Goal: Task Accomplishment & Management: Use online tool/utility

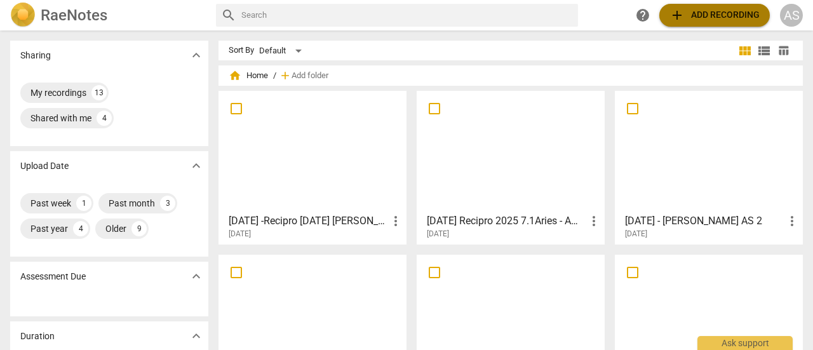
click at [705, 18] on span "add Add recording" at bounding box center [714, 15] width 90 height 15
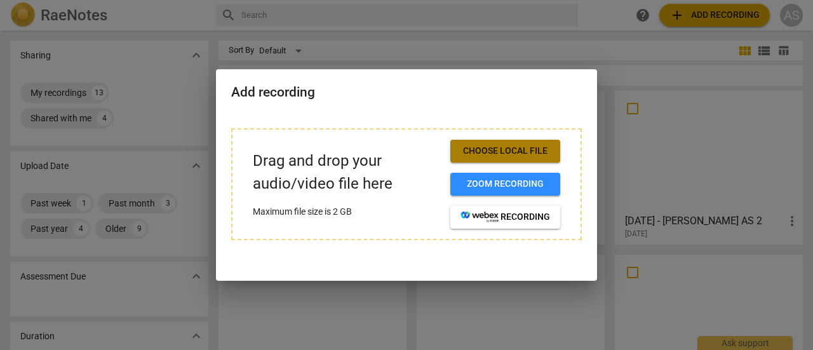
click at [519, 152] on span "Choose local file" at bounding box center [505, 151] width 90 height 13
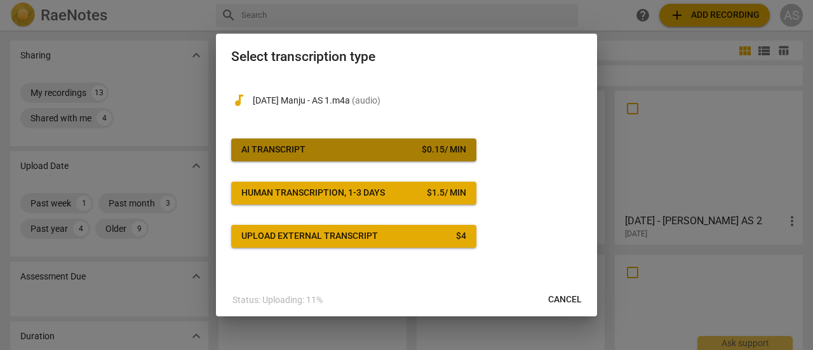
click at [271, 143] on button "AI Transcript $ 0.15 / min" at bounding box center [353, 149] width 245 height 23
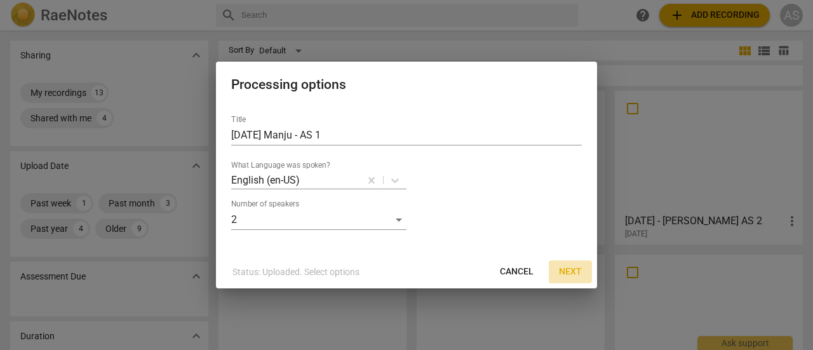
click at [571, 271] on span "Next" at bounding box center [570, 271] width 23 height 13
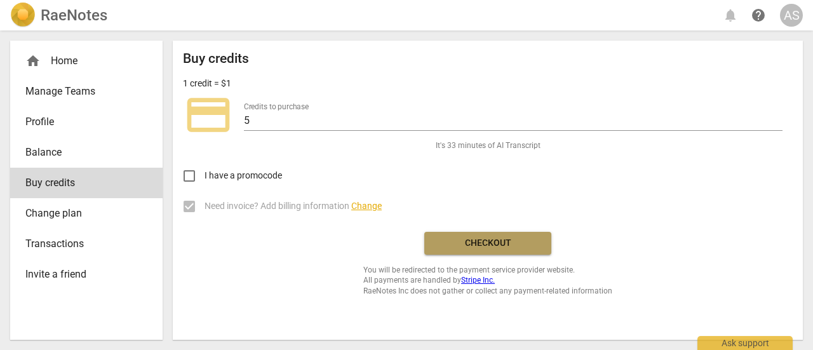
click at [462, 247] on span "Checkout" at bounding box center [487, 243] width 107 height 13
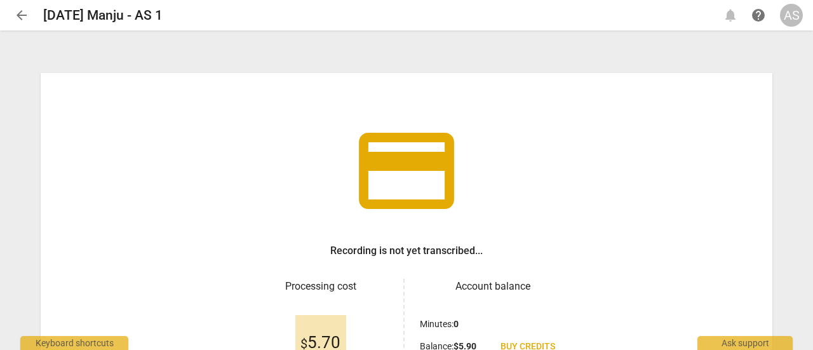
drag, startPoint x: 808, startPoint y: 237, endPoint x: 809, endPoint y: 252, distance: 15.3
click at [809, 252] on div "credit_card Recording is not yet transcribed... Processing cost $ 5.70 Account …" at bounding box center [406, 190] width 813 height 317
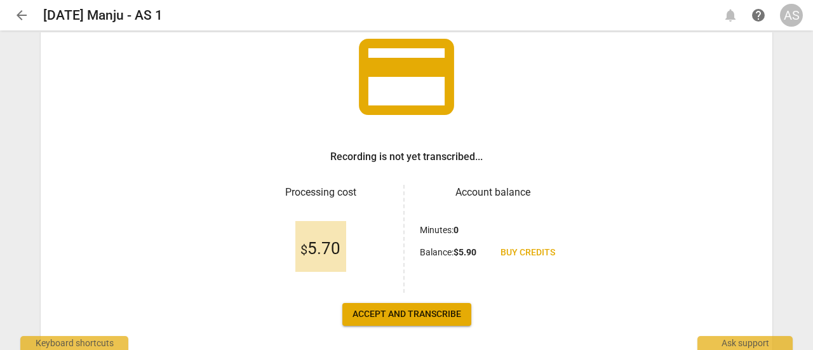
scroll to position [95, 0]
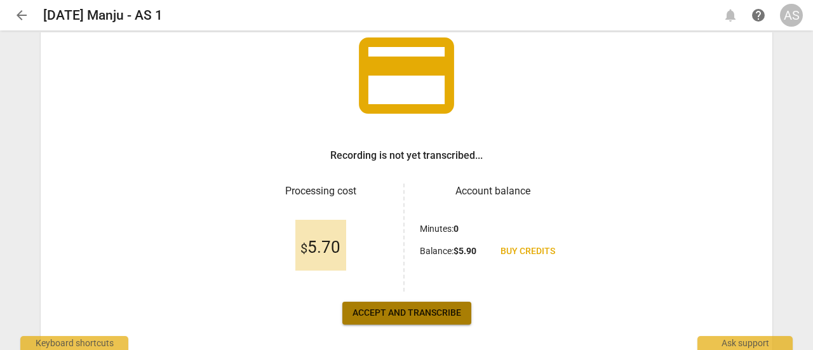
click at [409, 318] on span "Accept and transcribe" at bounding box center [406, 313] width 109 height 13
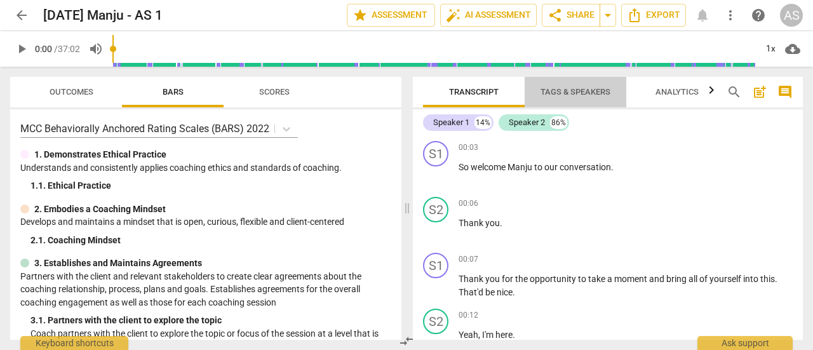
click at [561, 89] on span "Tags & Speakers" at bounding box center [575, 92] width 70 height 10
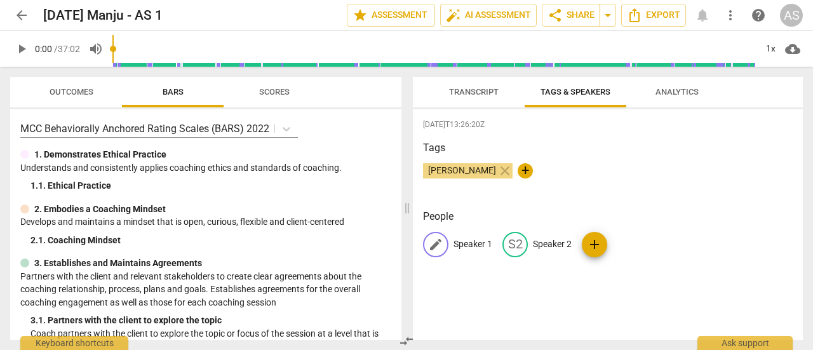
click at [441, 243] on span "edit" at bounding box center [435, 244] width 15 height 15
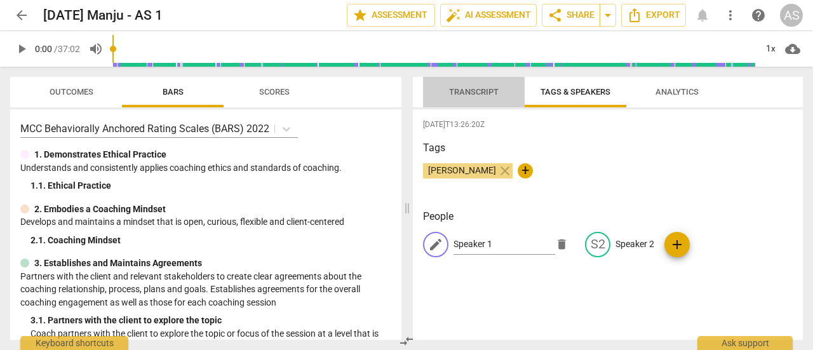
click at [478, 96] on span "Transcript" at bounding box center [474, 92] width 50 height 10
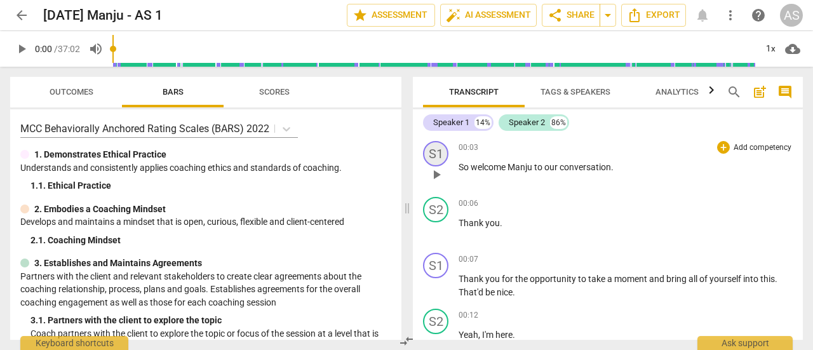
click at [436, 157] on div "S1" at bounding box center [435, 153] width 25 height 25
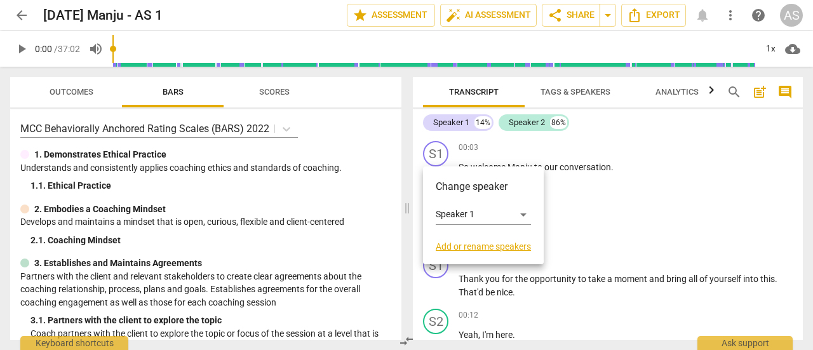
click at [648, 130] on div at bounding box center [406, 175] width 813 height 350
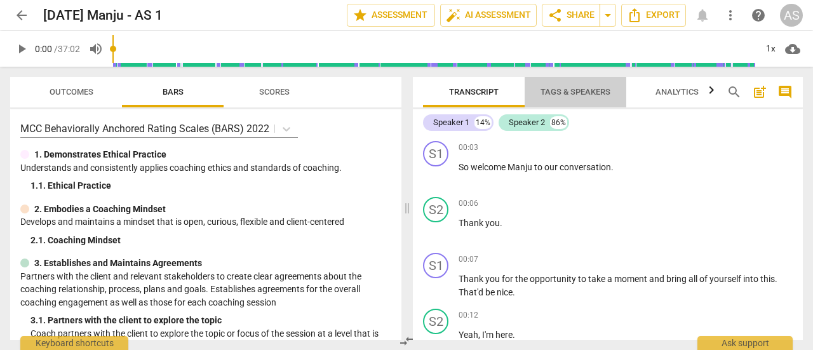
click at [570, 87] on span "Tags & Speakers" at bounding box center [575, 92] width 70 height 10
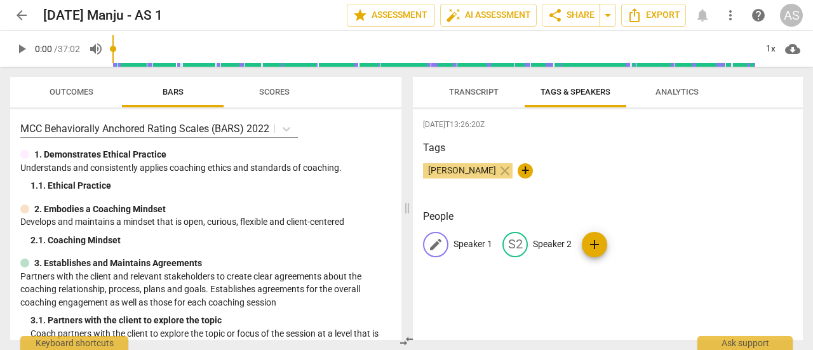
click at [478, 249] on p "Speaker 1" at bounding box center [472, 243] width 39 height 13
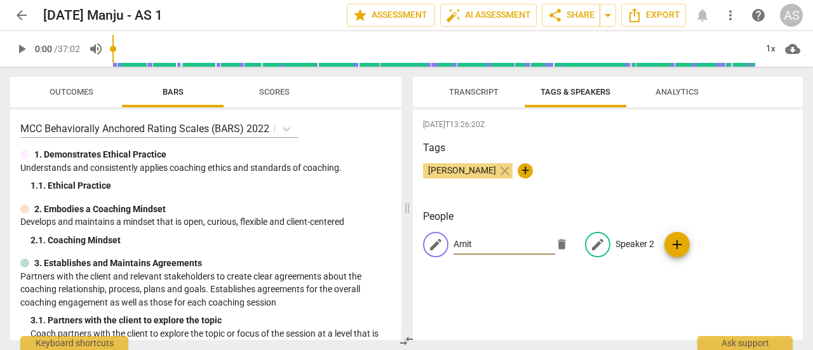
type input "Amit"
click at [636, 247] on p "Speaker 2" at bounding box center [634, 243] width 39 height 13
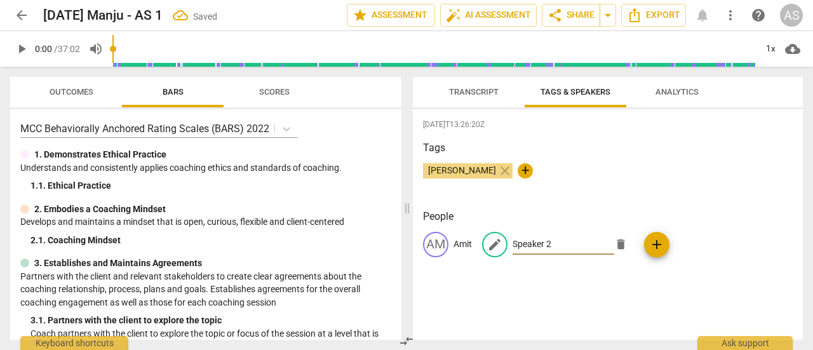
click at [542, 246] on input "Speaker 2" at bounding box center [563, 244] width 102 height 20
click at [555, 244] on input "Speaker 2" at bounding box center [563, 244] width 102 height 20
type input "S"
type input "Manju"
click at [636, 184] on div "[PERSON_NAME] close +" at bounding box center [608, 175] width 370 height 25
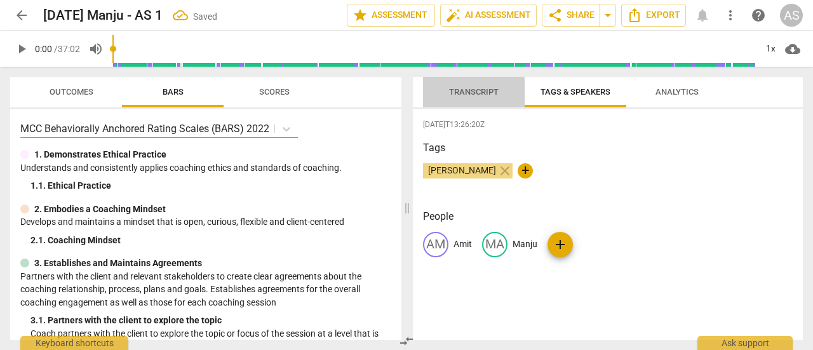
click at [474, 97] on span "Transcript" at bounding box center [474, 92] width 50 height 10
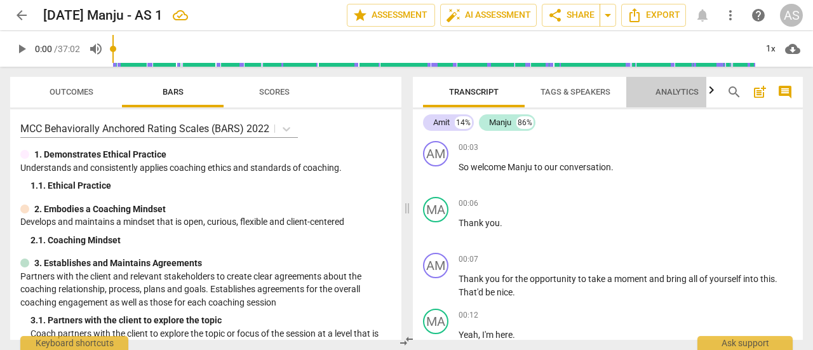
click at [671, 93] on span "Analytics" at bounding box center [676, 92] width 43 height 10
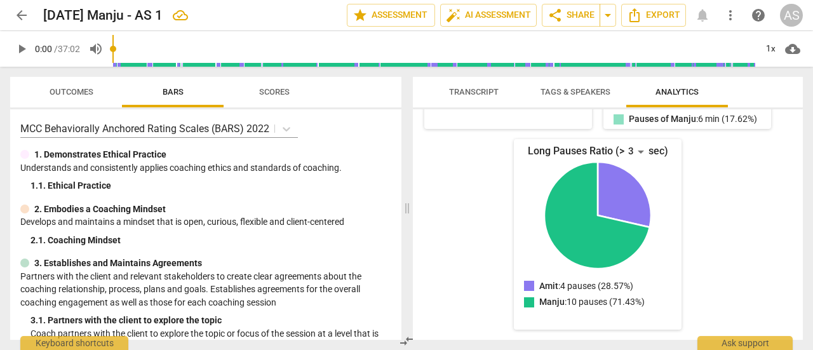
scroll to position [341, 0]
click at [796, 211] on div "Amit Spoke for 4 minutes ( 12.13% ) Paused for 1 minute ( 2.89% ) Talk-to-liste…" at bounding box center [608, 224] width 390 height 231
click at [798, 231] on div "Amit Spoke for 4 minutes ( 12.13% ) Paused for 1 minute ( 2.89% ) Talk-to-liste…" at bounding box center [608, 224] width 390 height 231
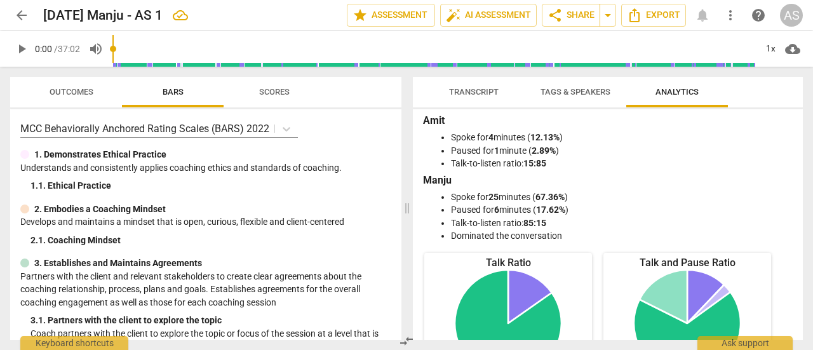
scroll to position [0, 0]
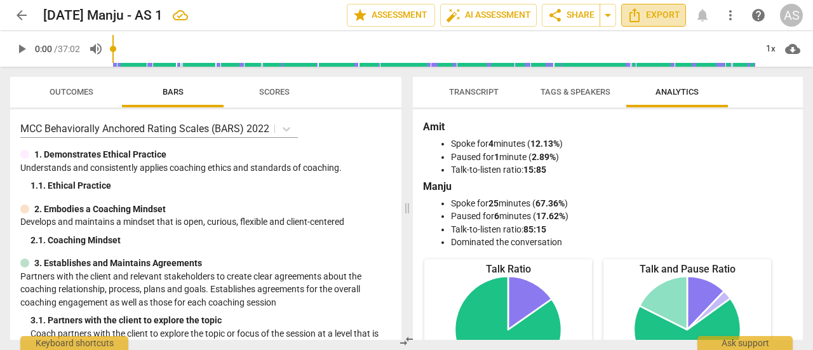
click at [658, 17] on span "Export" at bounding box center [653, 15] width 53 height 15
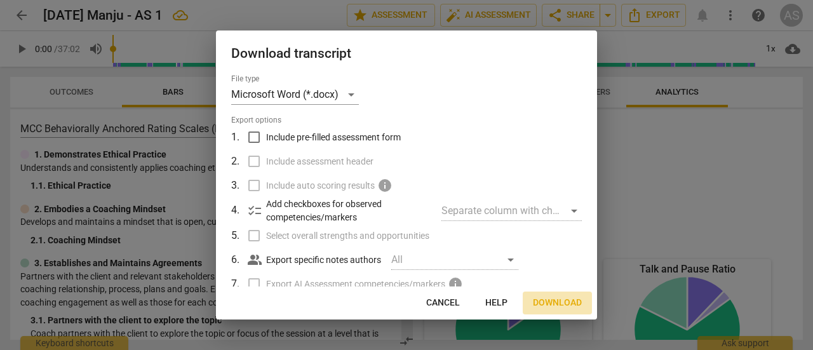
click at [564, 305] on span "Download" at bounding box center [557, 303] width 49 height 13
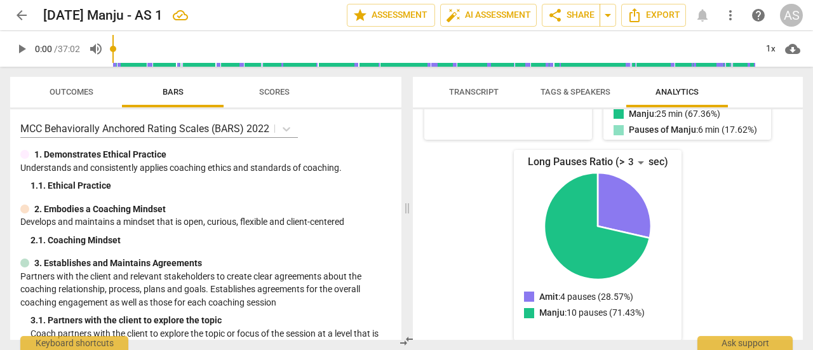
scroll to position [341, 0]
